Goal: Navigation & Orientation: Go to known website

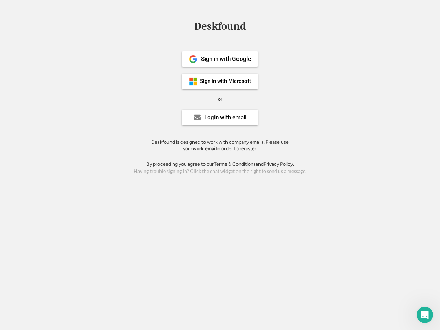
click at [220, 98] on div "or" at bounding box center [220, 99] width 4 height 7
click at [220, 28] on div "Deskfound" at bounding box center [220, 26] width 58 height 11
click at [188, 26] on div "Deskfound" at bounding box center [220, 27] width 440 height 13
click at [220, 28] on div "Deskfound" at bounding box center [220, 26] width 58 height 11
click at [220, 99] on div "or" at bounding box center [220, 99] width 4 height 7
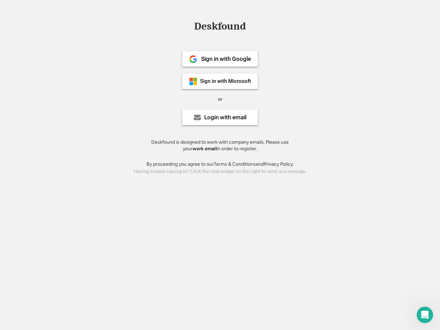
click at [220, 59] on div "Sign in with Google" at bounding box center [226, 59] width 50 height 6
click at [226, 59] on div "Sign in with Google" at bounding box center [226, 59] width 50 height 6
click at [193, 59] on img at bounding box center [193, 59] width 8 height 8
click at [220, 81] on div "Sign in with Microsoft" at bounding box center [225, 81] width 51 height 5
click at [226, 81] on div "Sign in with Microsoft" at bounding box center [225, 81] width 51 height 5
